Goal: Task Accomplishment & Management: Use online tool/utility

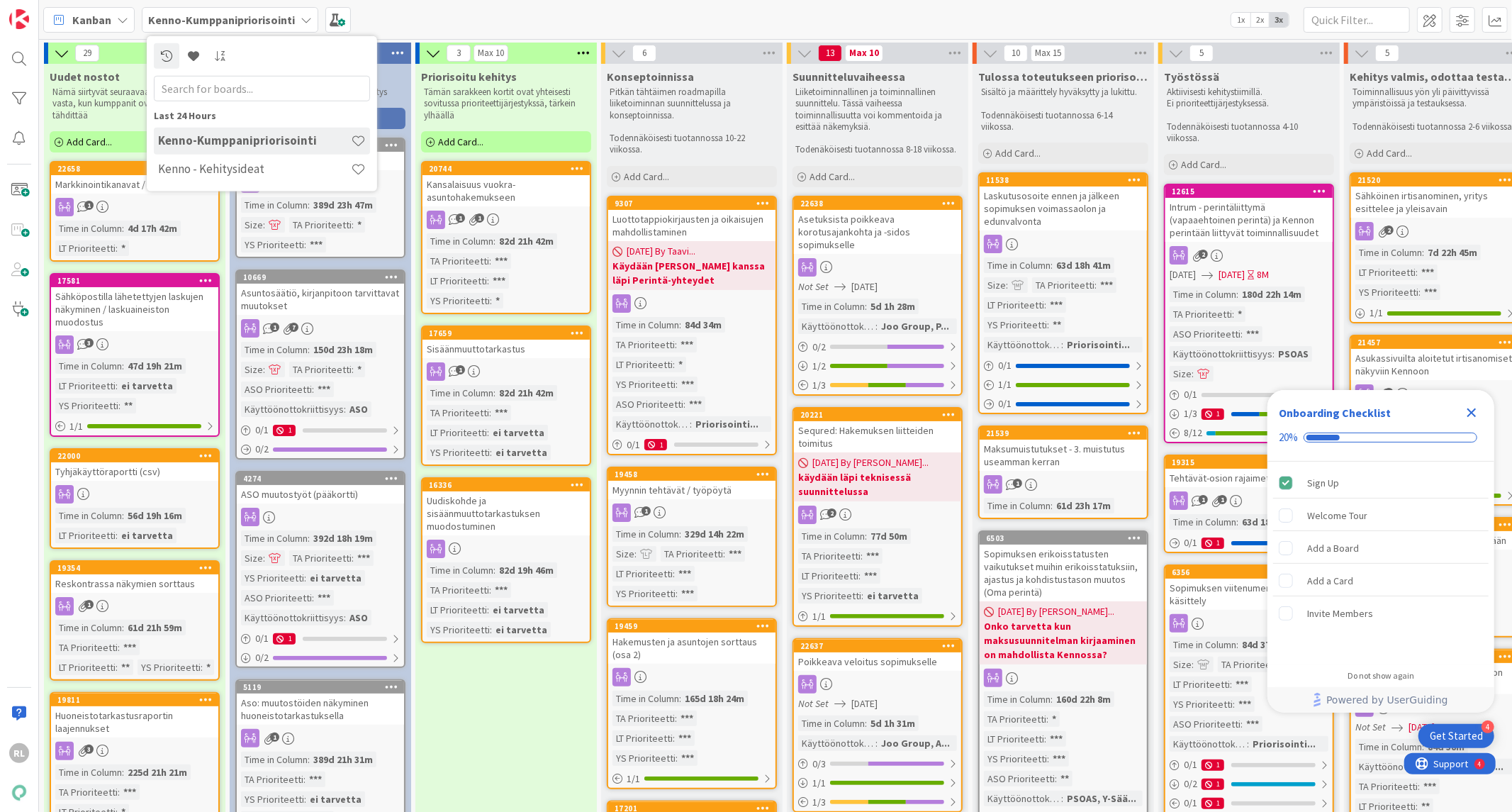
click at [391, 21] on div "Kanban Kenno-Kumppanipriorisointi Last 24 Hours Kenno-Kumppanipriorisointi Kenn…" at bounding box center [775, 19] width 1472 height 39
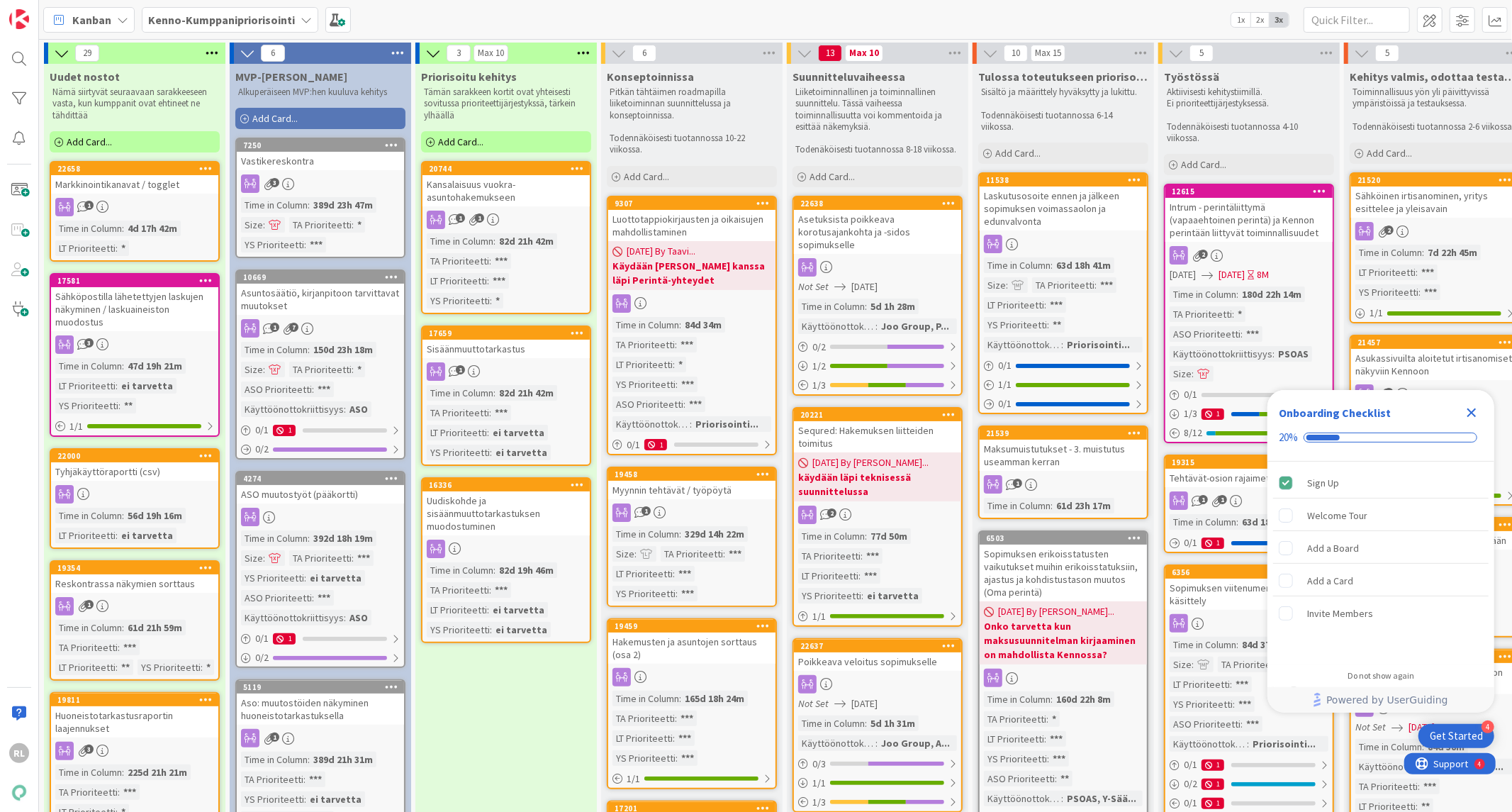
click at [512, 353] on div "Sisäänmuuttotarkastus" at bounding box center [505, 349] width 168 height 18
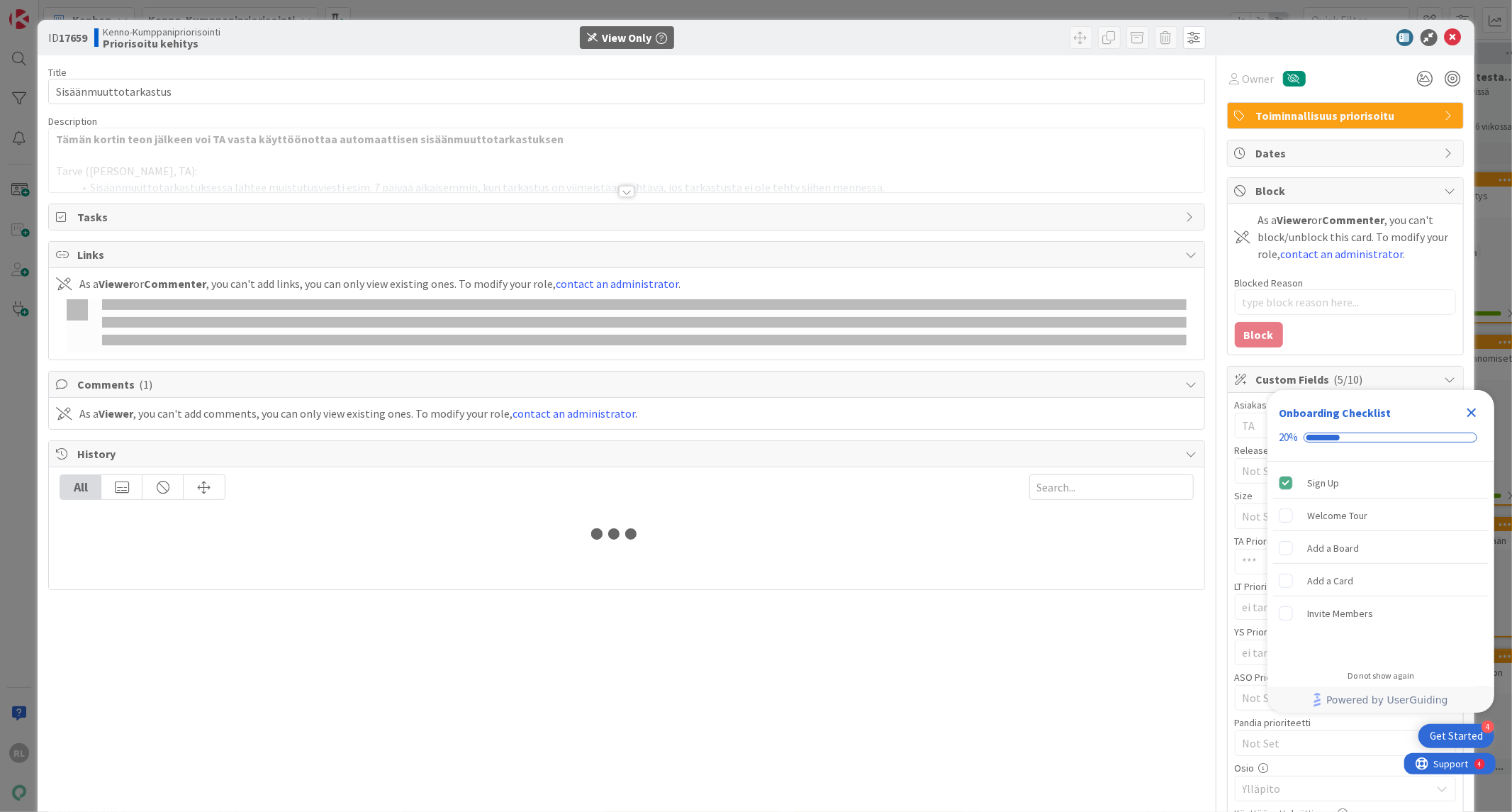
type textarea "x"
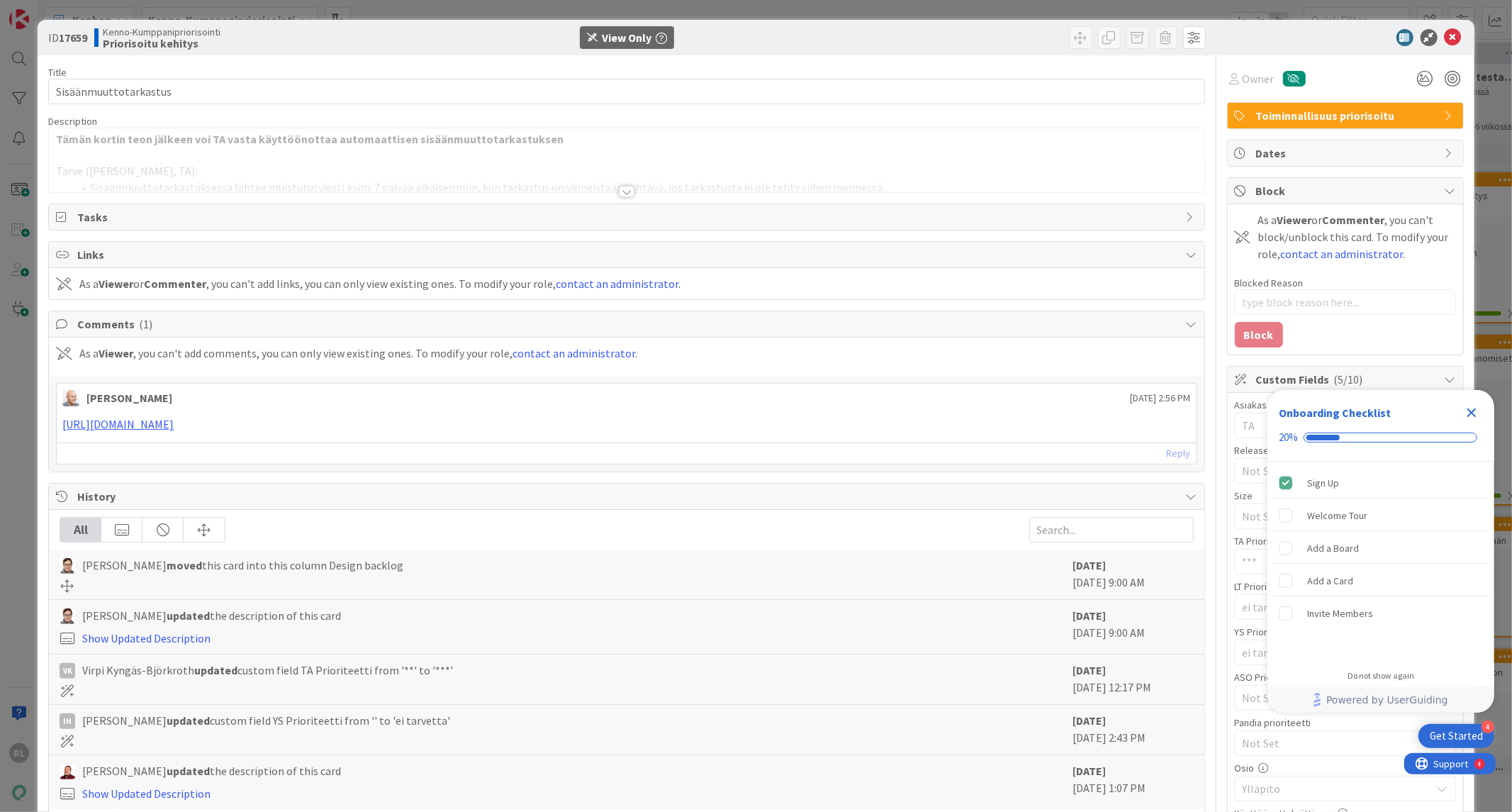
click at [612, 190] on div at bounding box center [626, 174] width 1154 height 36
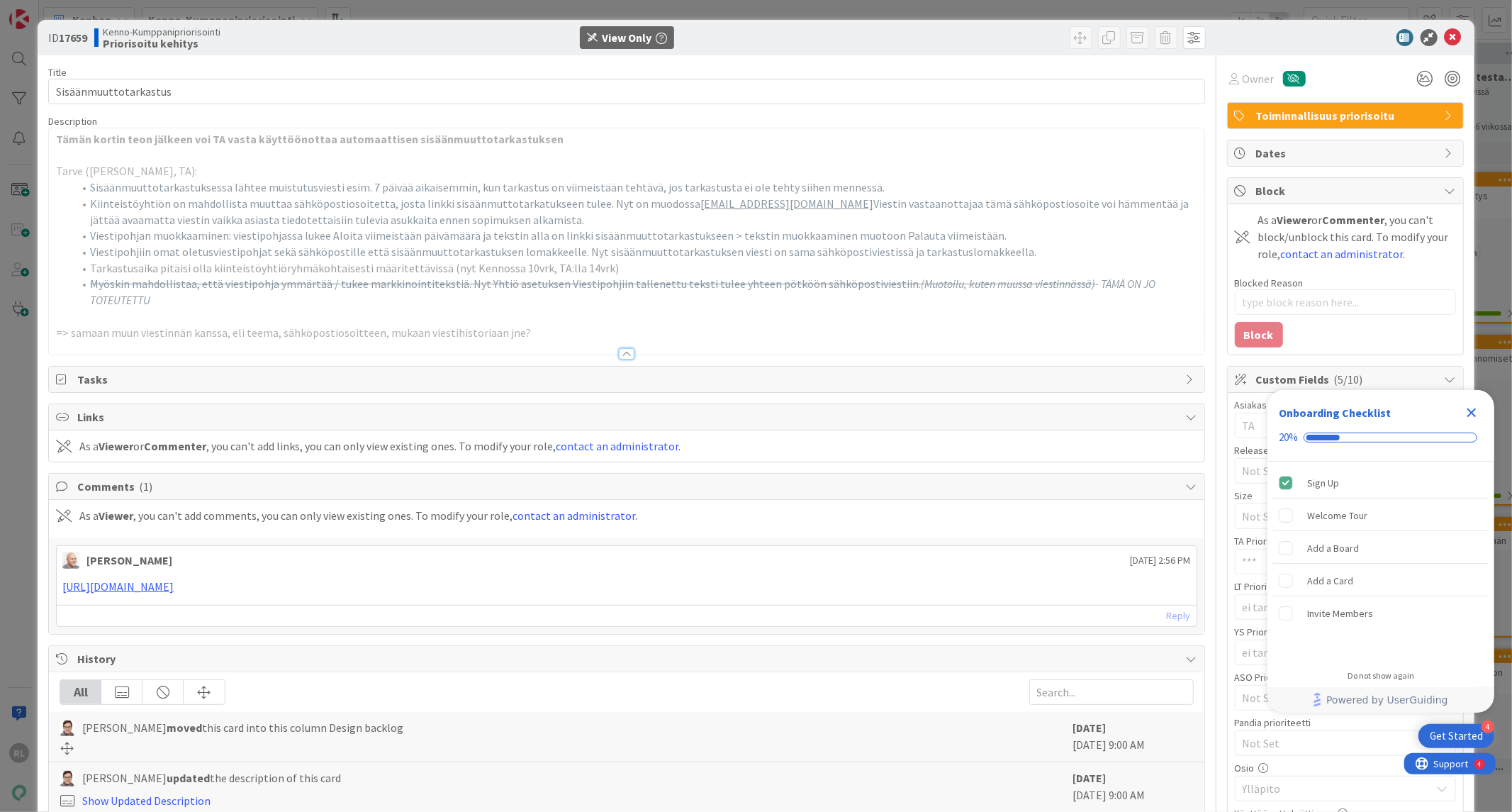
click at [585, 278] on s "Myöskin mahdollistaa, että viestipohja ymmärtää / tukee markkinointitekstiä. Ny…" at bounding box center [505, 283] width 831 height 14
drag, startPoint x: 1471, startPoint y: 412, endPoint x: 1462, endPoint y: 415, distance: 9.5
click at [1471, 412] on icon "Close Checklist" at bounding box center [1471, 412] width 9 height 9
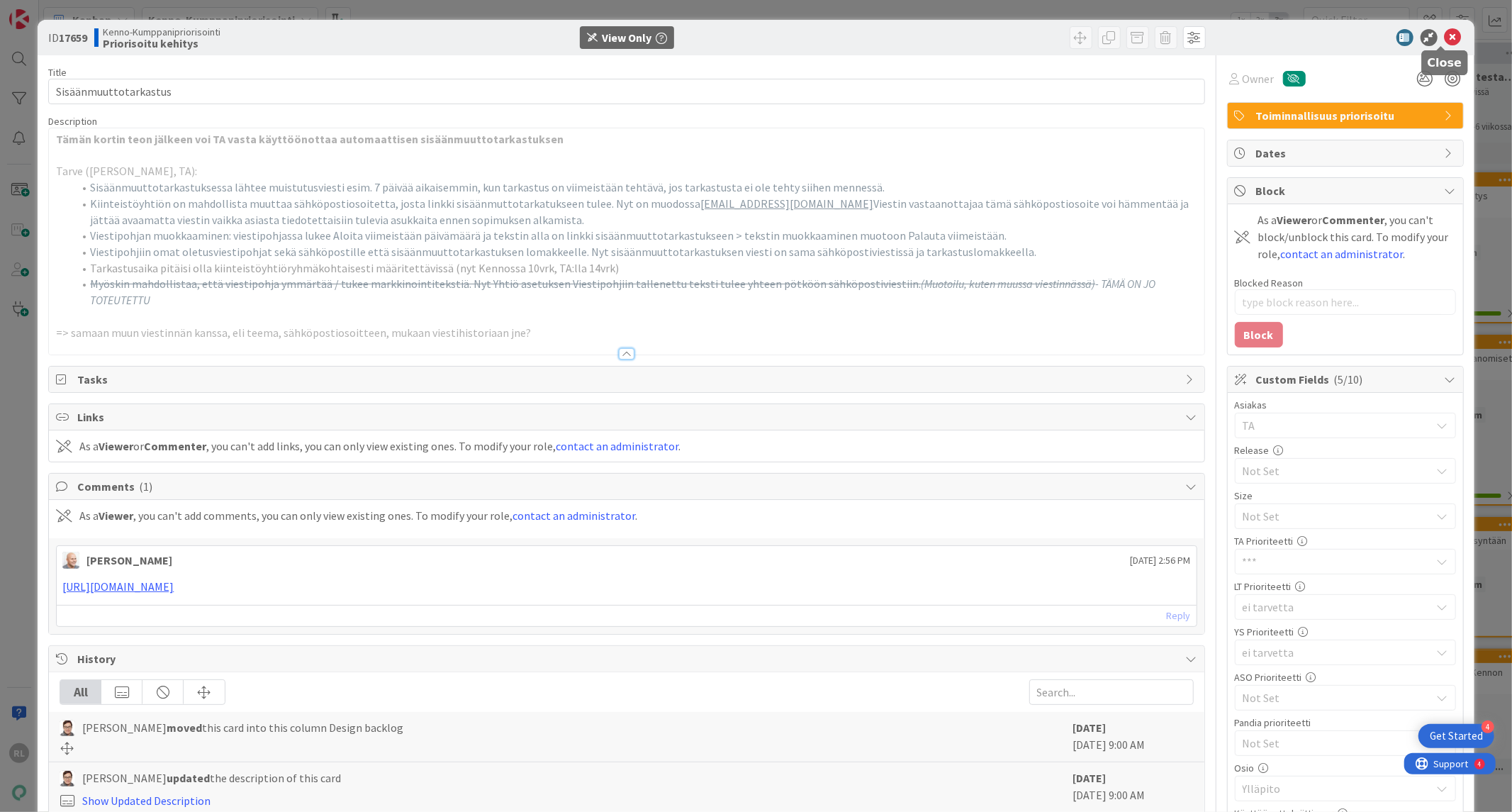
click at [1444, 34] on icon at bounding box center [1453, 37] width 17 height 17
